Goal: Task Accomplishment & Management: Manage account settings

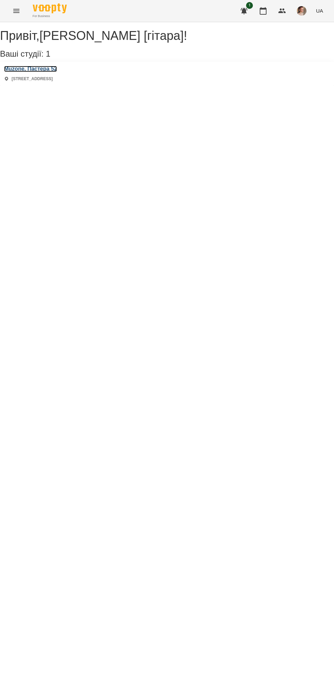
click at [40, 72] on h3 "Muzone, Пастера 52" at bounding box center [30, 69] width 53 height 6
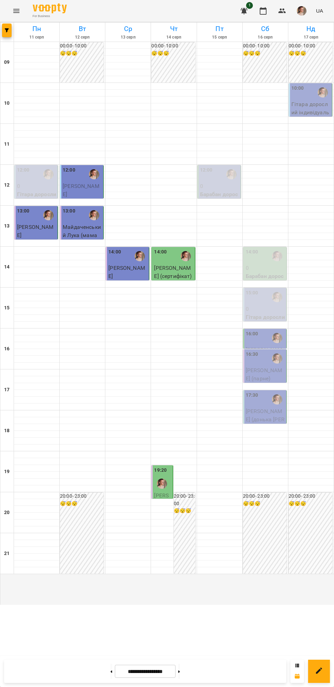
click at [4, 287] on div "14" at bounding box center [7, 267] width 14 height 41
click at [263, 346] on div "16:00" at bounding box center [265, 338] width 39 height 16
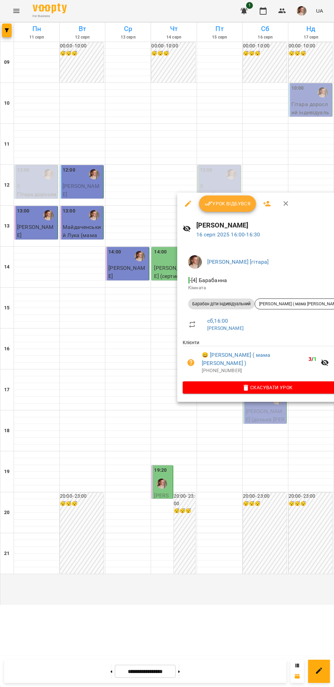
click at [230, 204] on span "Урок відбувся" at bounding box center [228, 203] width 46 height 8
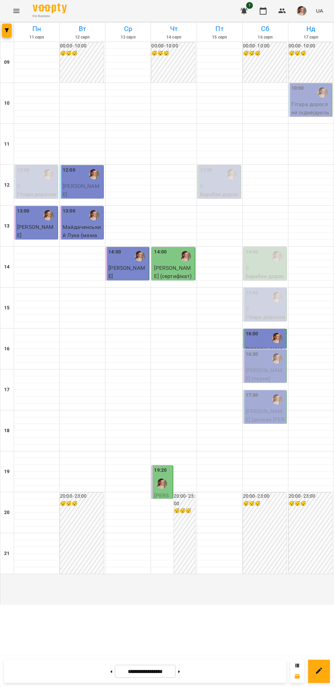
click at [267, 382] on span "[PERSON_NAME] (парне)" at bounding box center [264, 374] width 37 height 15
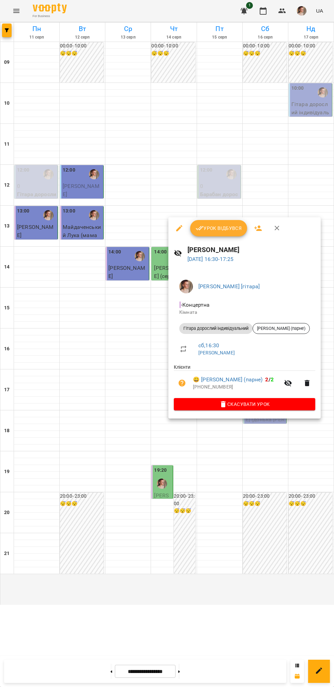
click at [89, 390] on div at bounding box center [167, 343] width 334 height 687
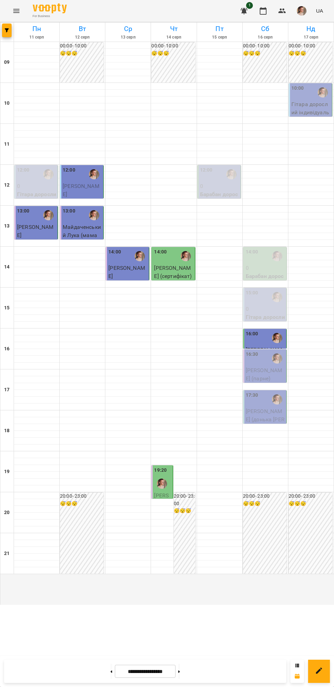
click at [269, 438] on span "[PERSON_NAME] (донька [PERSON_NAME] 17 років)" at bounding box center [265, 423] width 39 height 31
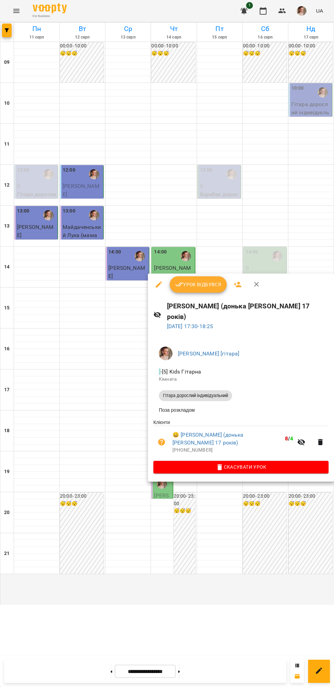
click at [252, 487] on div at bounding box center [167, 343] width 334 height 687
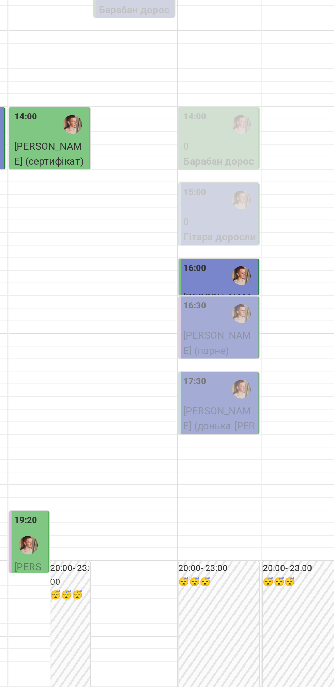
click at [260, 366] on div "16:30" at bounding box center [265, 359] width 39 height 16
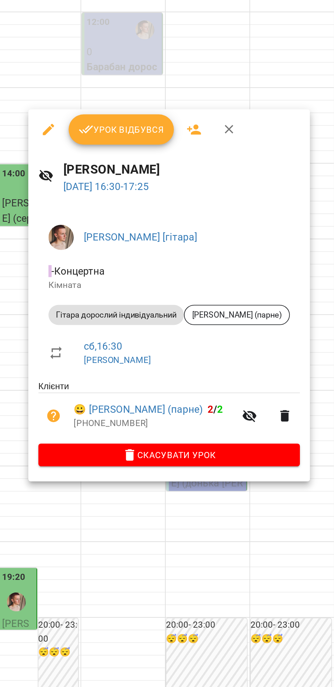
click at [269, 449] on div at bounding box center [167, 343] width 334 height 687
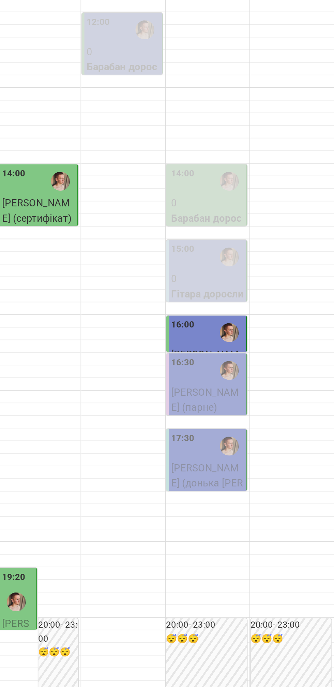
click at [270, 407] on div at bounding box center [277, 399] width 16 height 16
